Goal: Information Seeking & Learning: Compare options

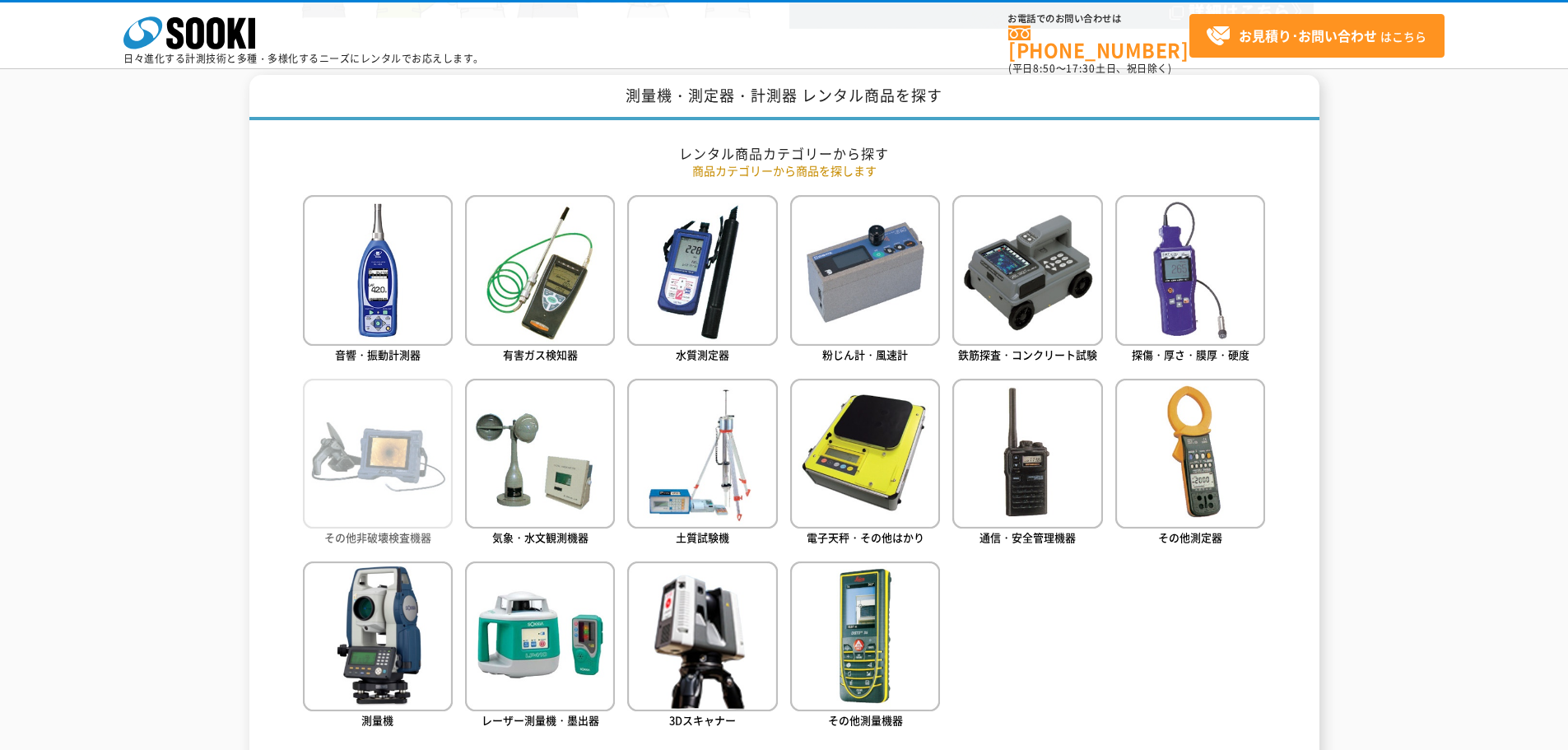
scroll to position [658, 0]
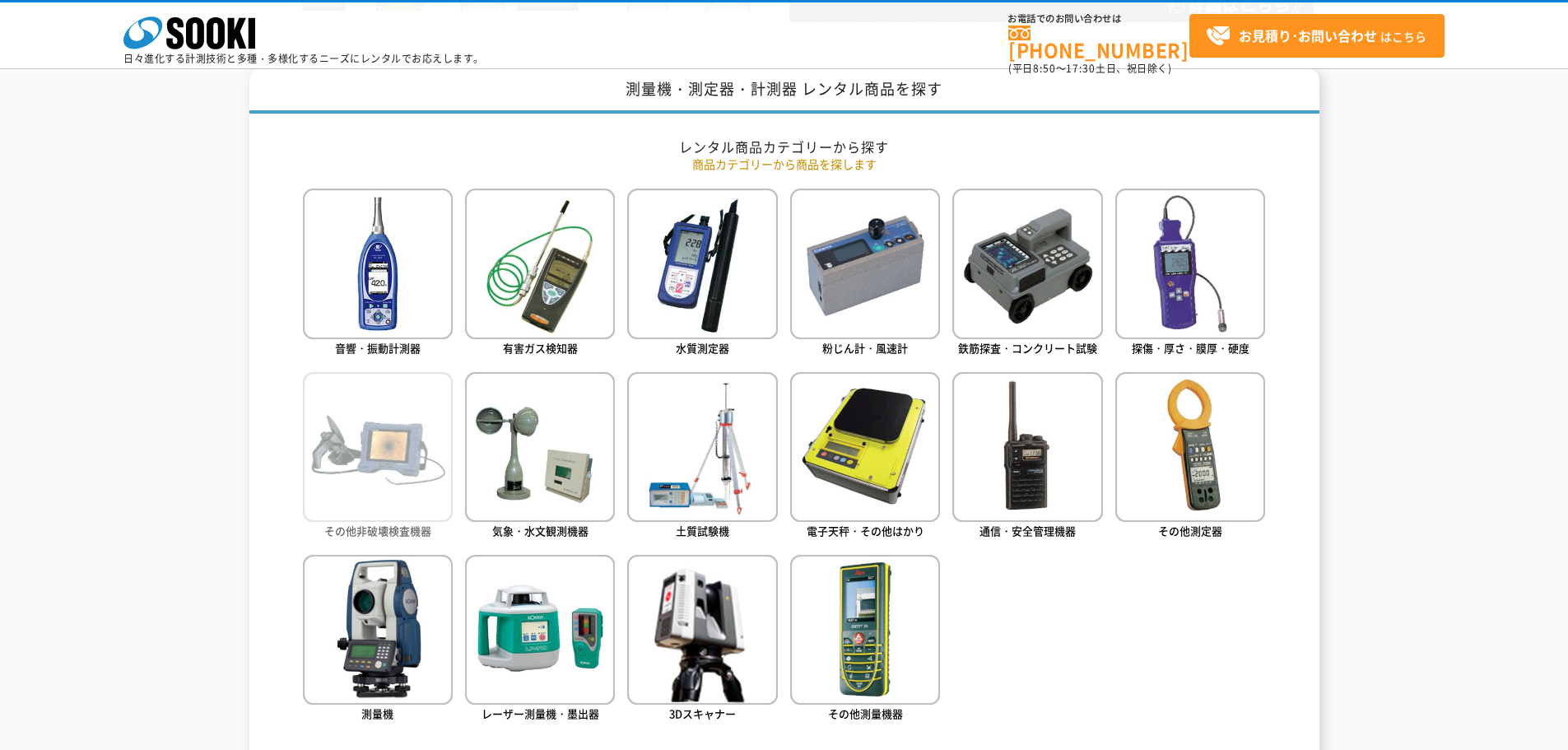
click at [408, 394] on img at bounding box center [378, 447] width 150 height 150
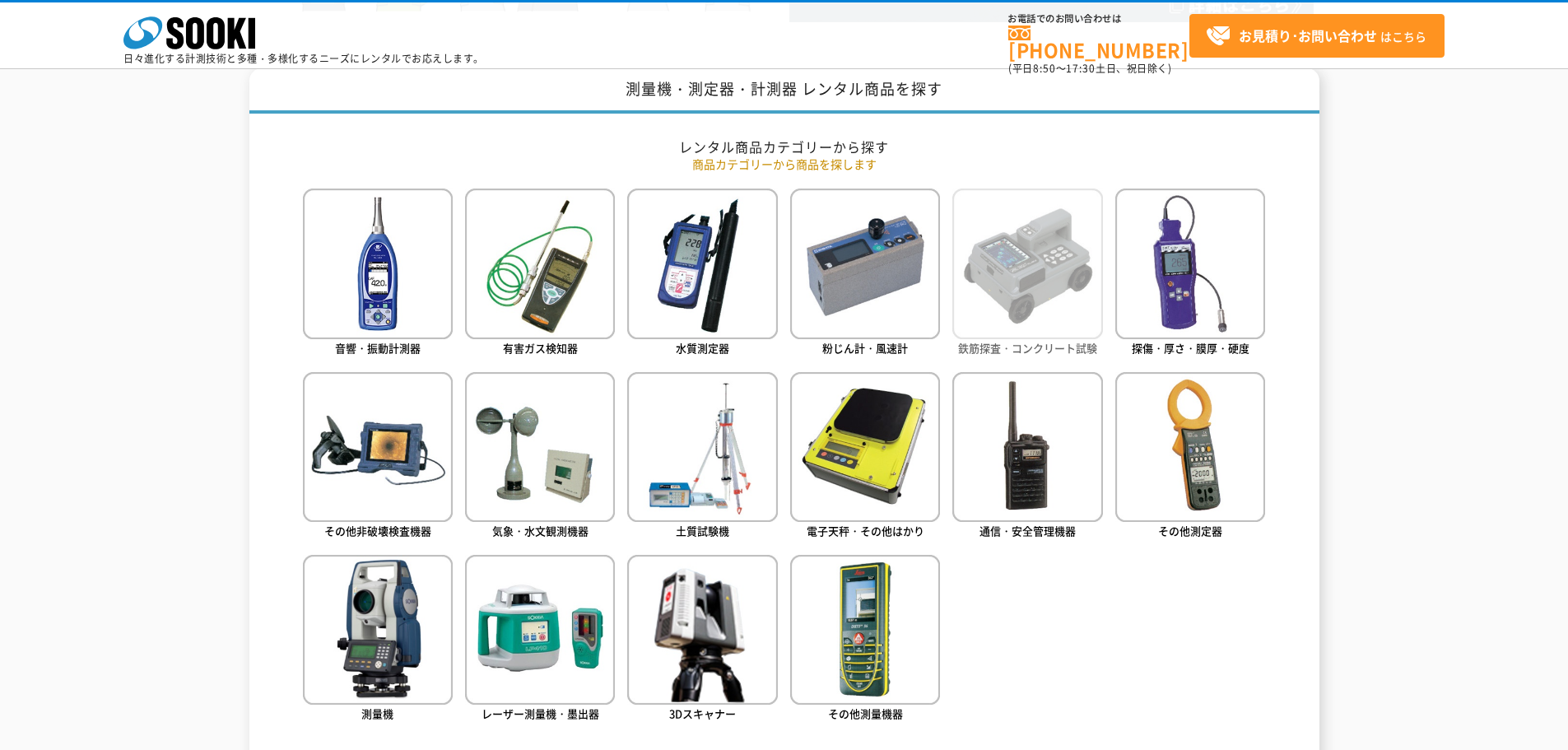
click at [1061, 267] on img at bounding box center [1027, 264] width 150 height 150
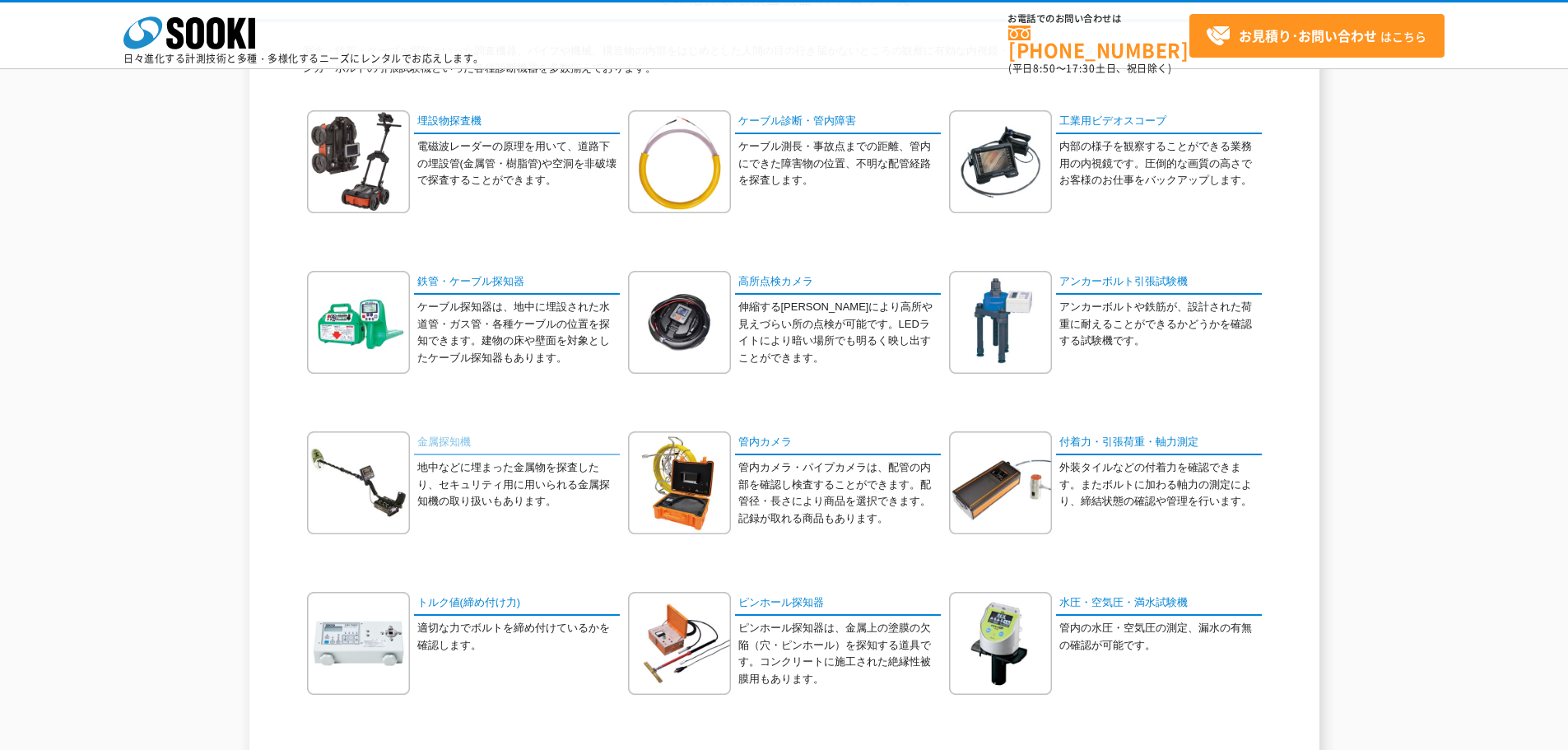
scroll to position [82, 0]
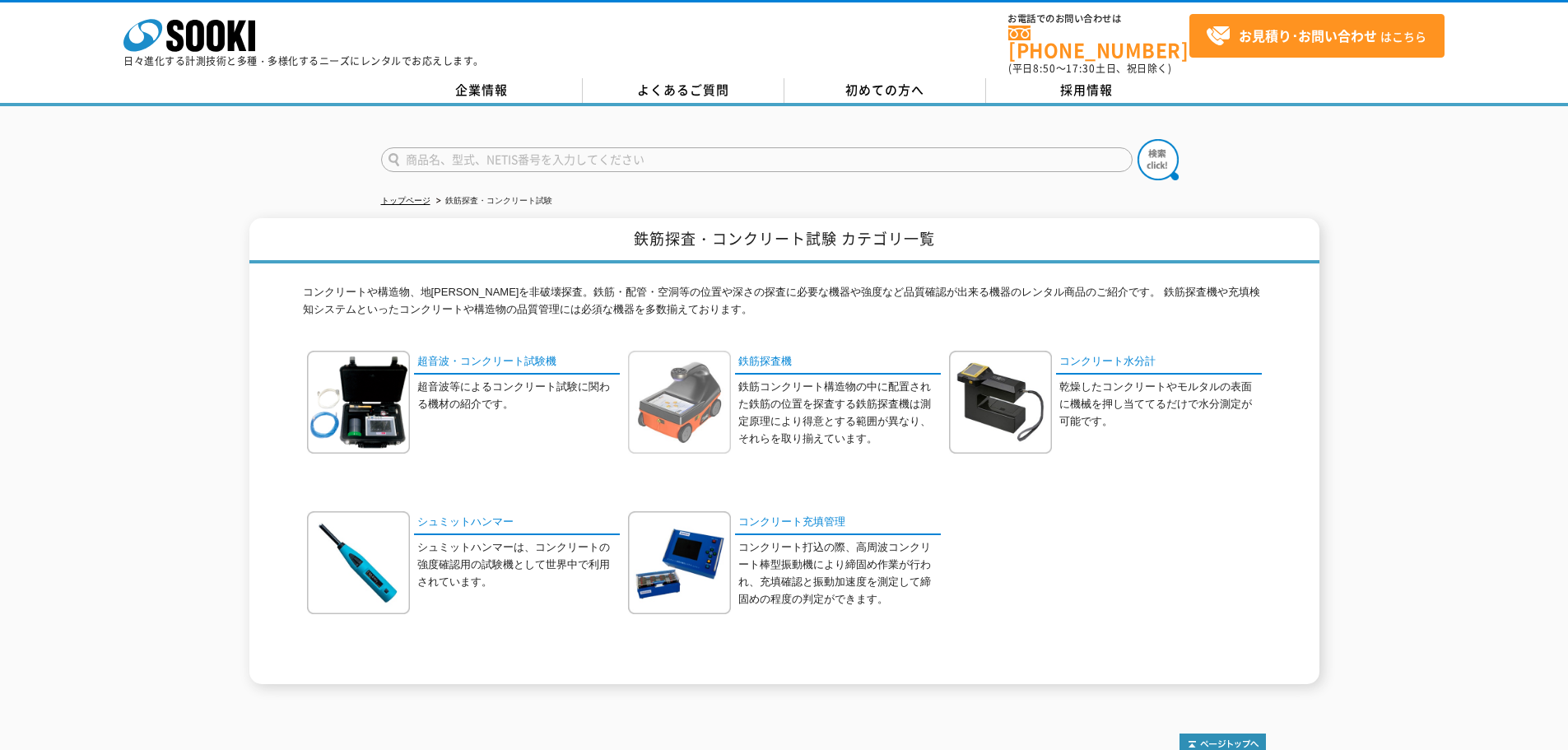
click at [670, 393] on img at bounding box center [679, 401] width 103 height 103
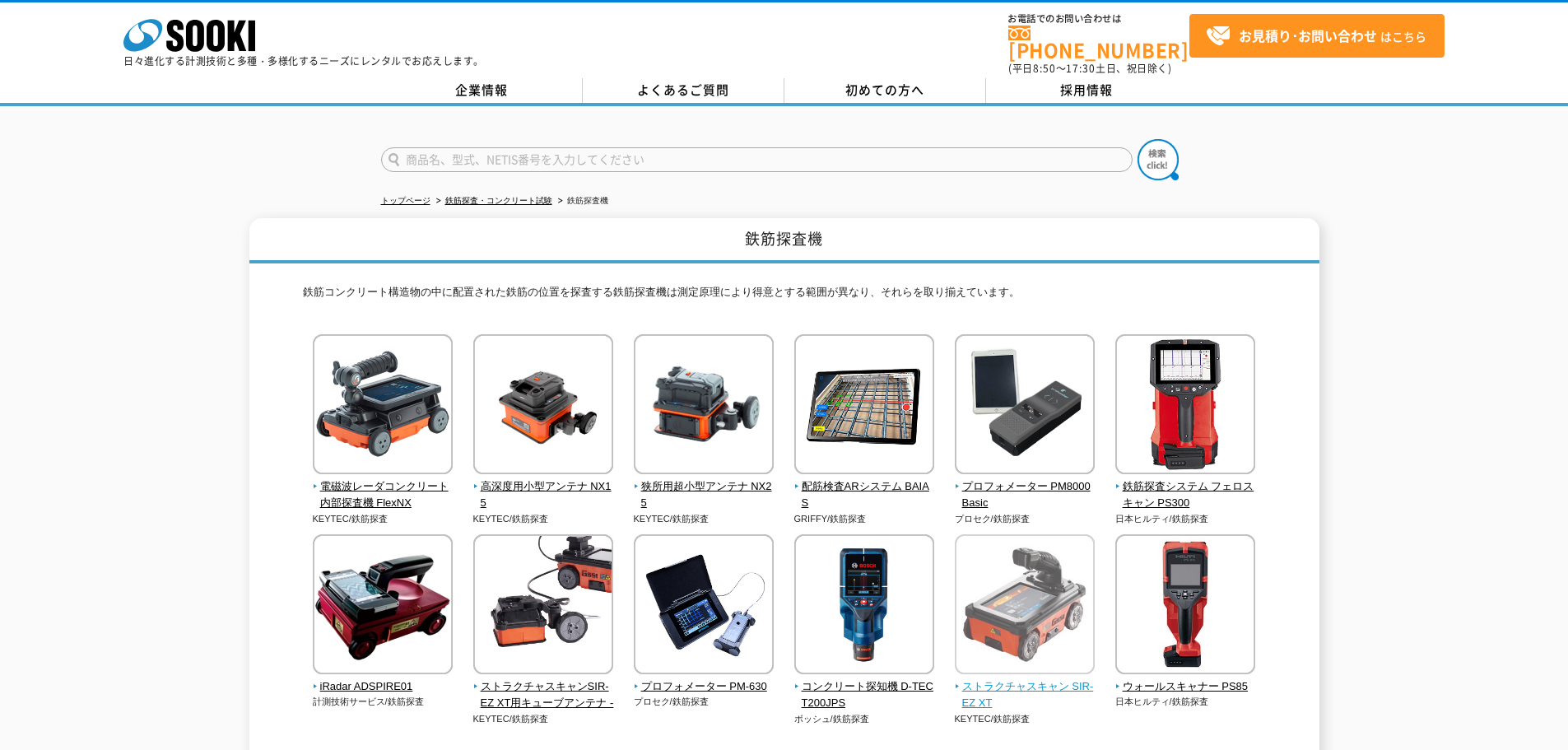
click at [969, 577] on img at bounding box center [1024, 605] width 140 height 144
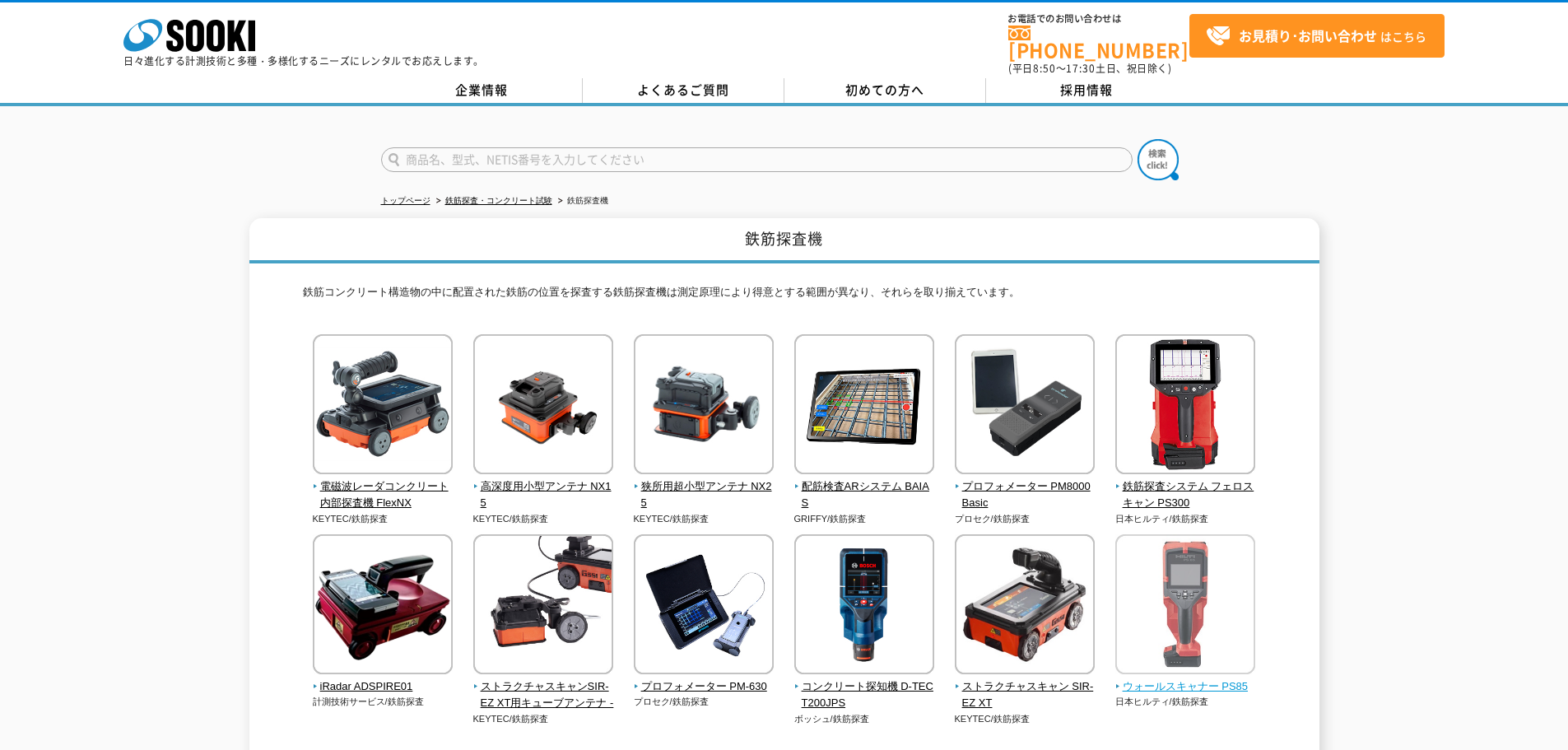
click at [1184, 587] on img at bounding box center [1184, 605] width 140 height 144
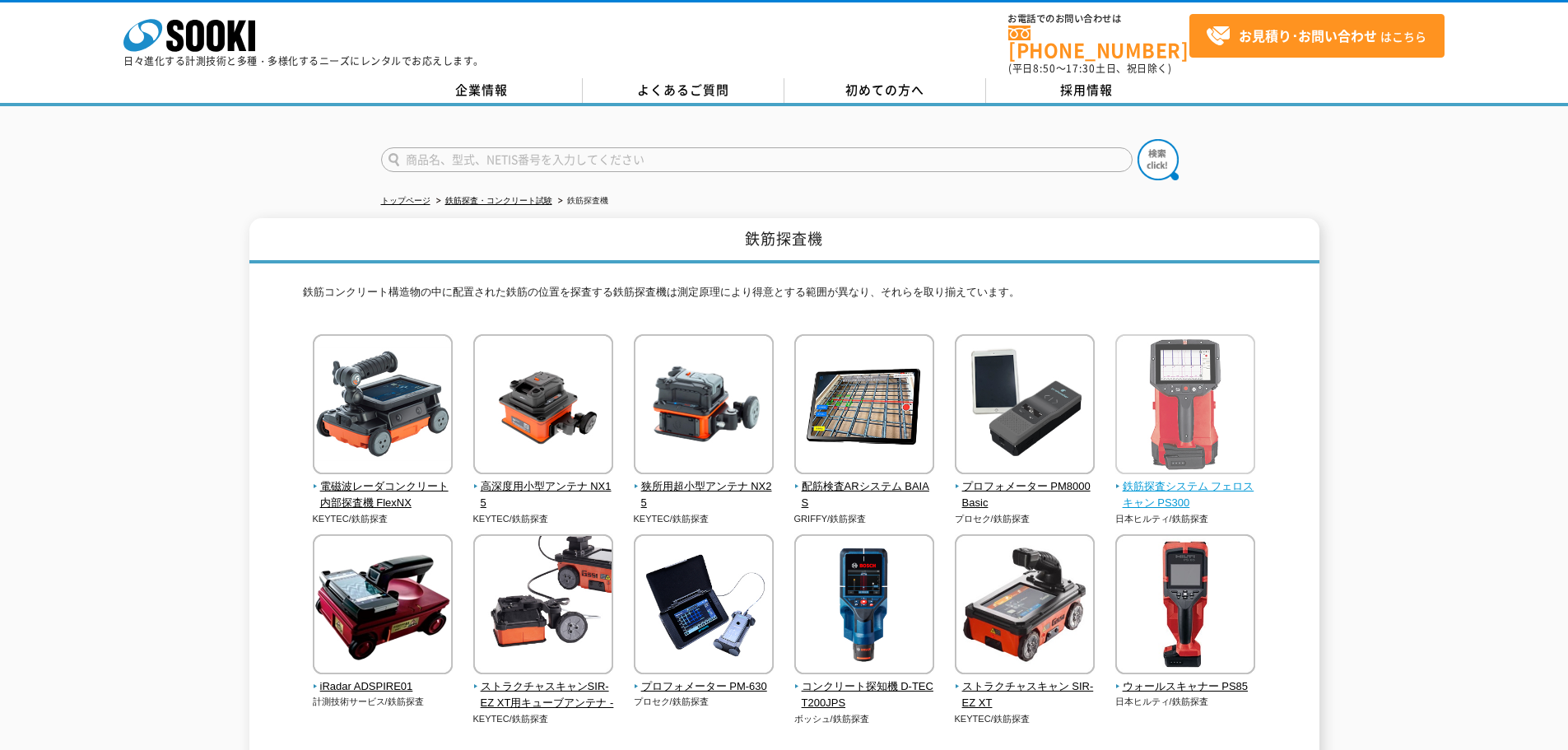
click at [1199, 389] on img at bounding box center [1184, 406] width 140 height 144
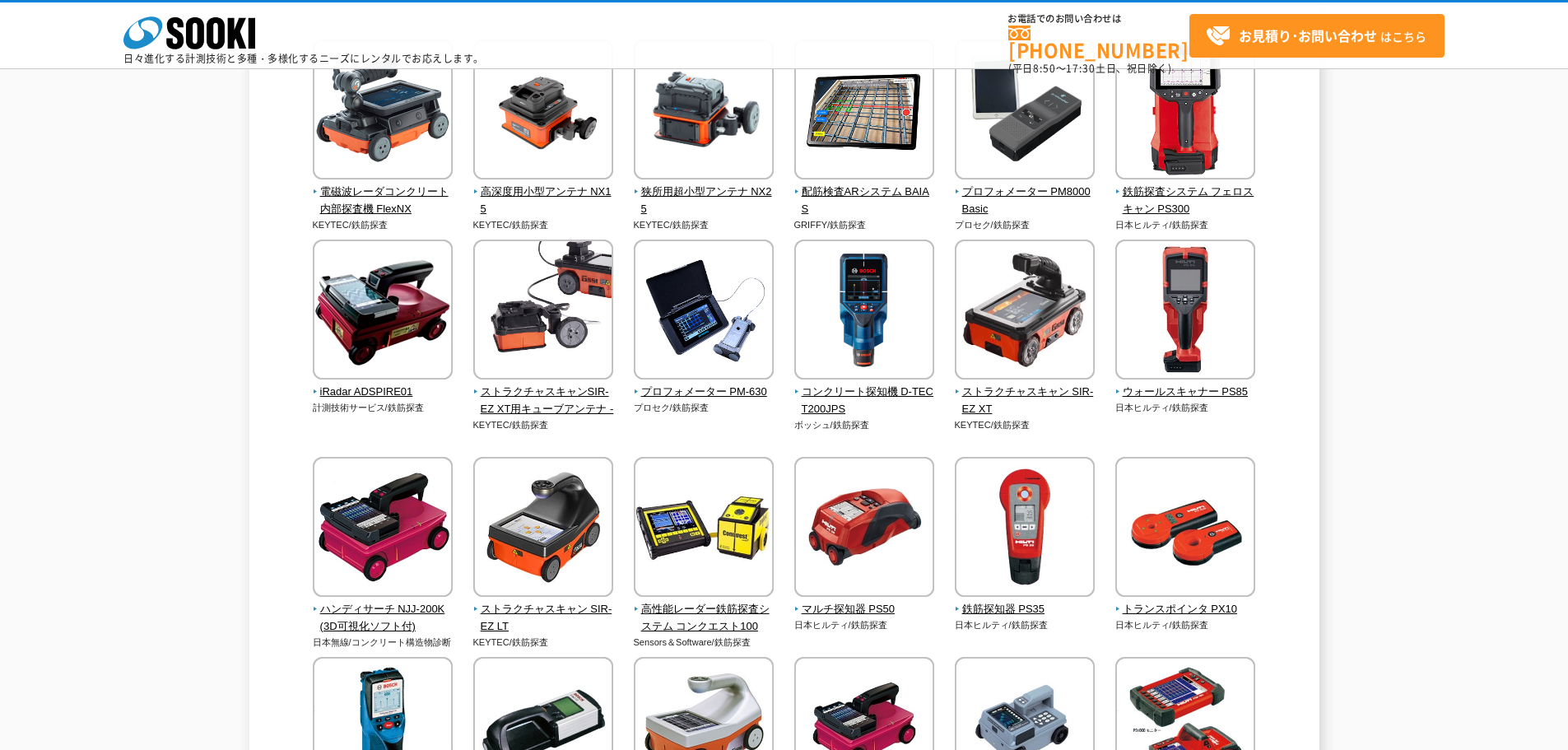
scroll to position [247, 0]
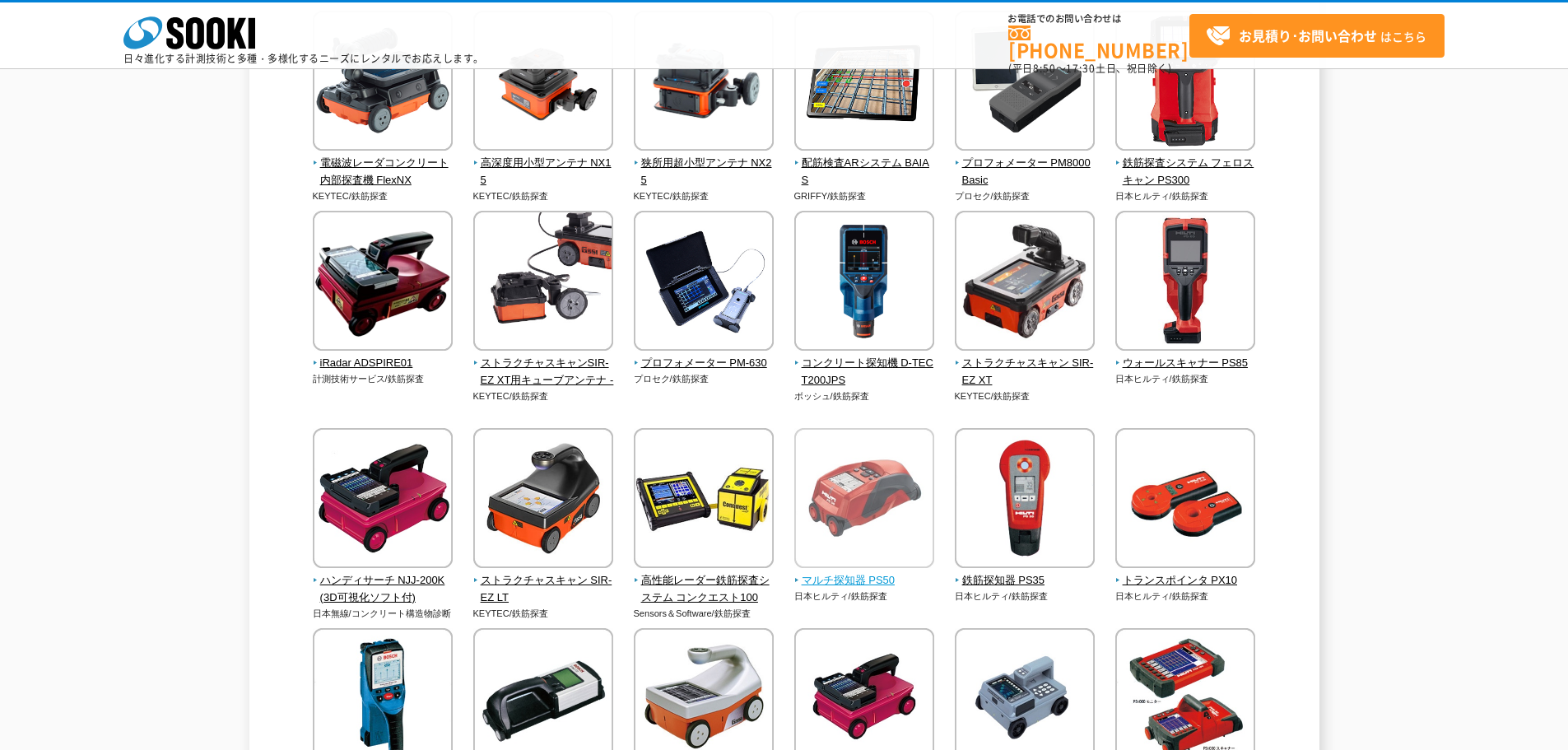
click at [838, 517] on img at bounding box center [864, 500] width 140 height 144
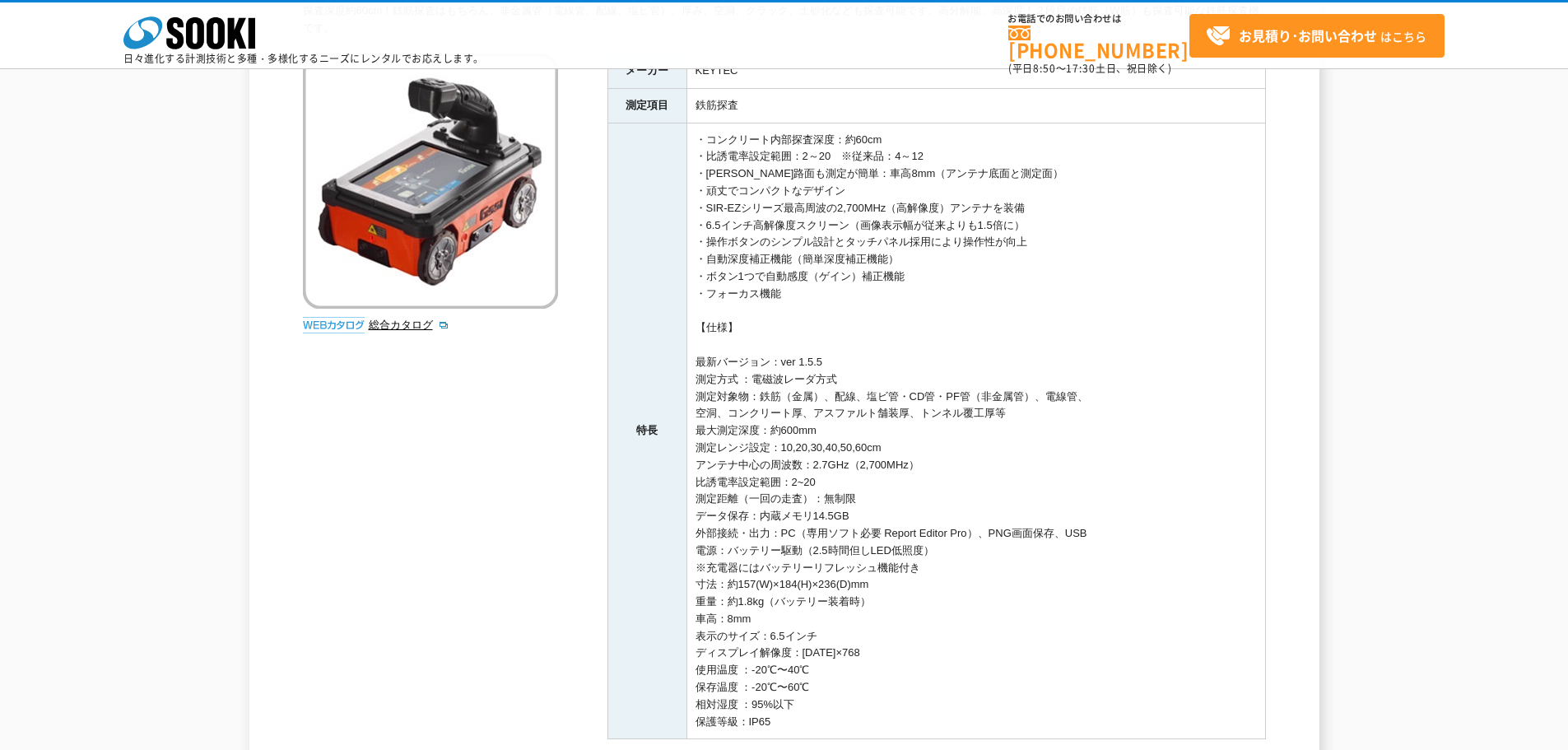
scroll to position [247, 0]
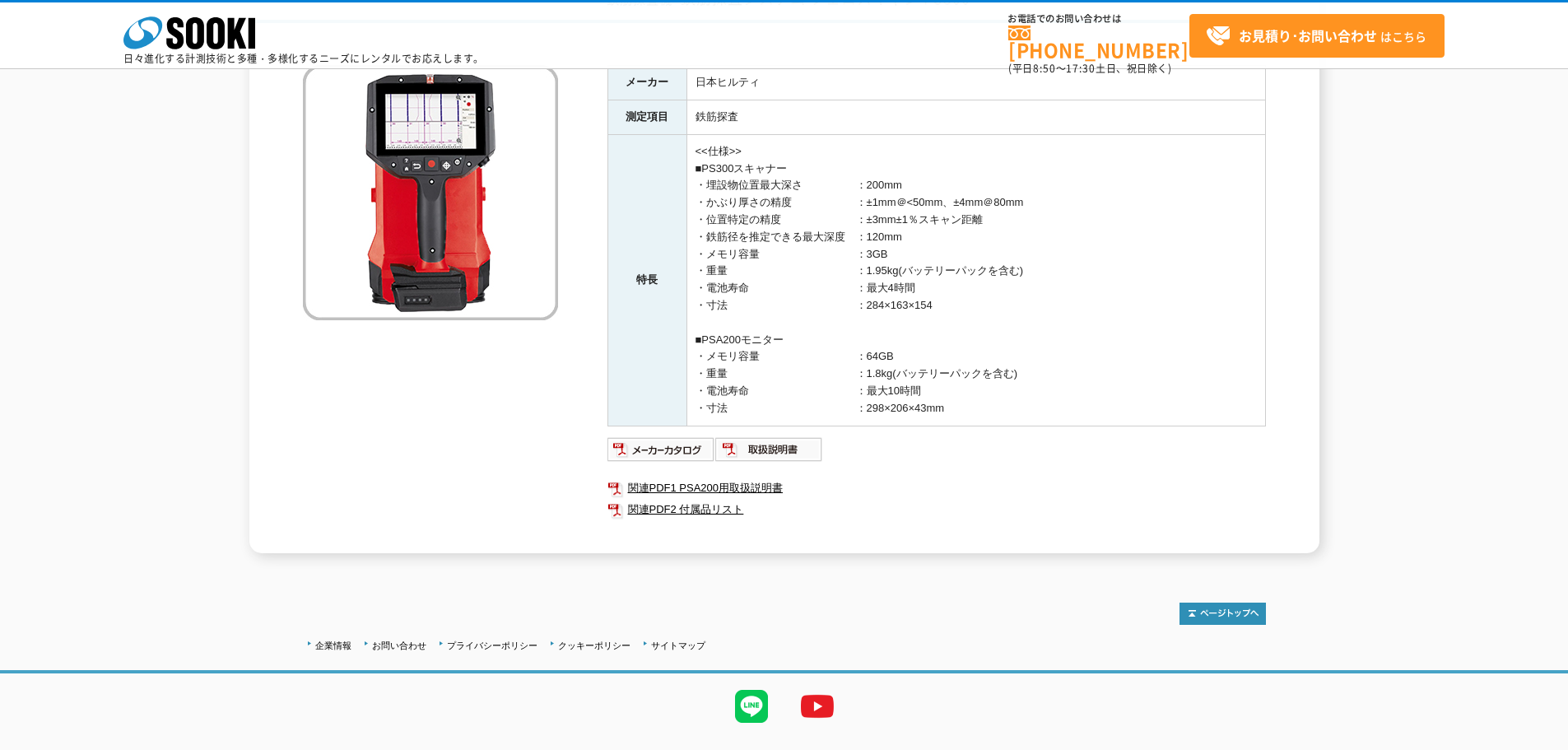
scroll to position [202, 0]
